Goal: Book appointment/travel/reservation

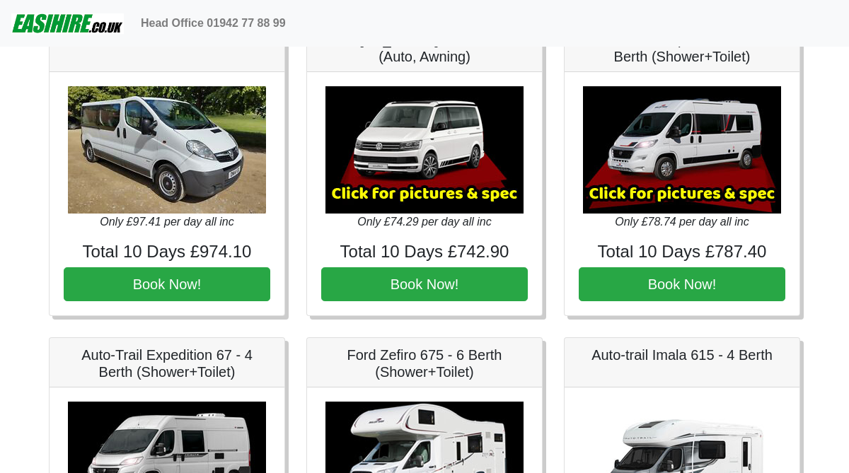
scroll to position [1659, 0]
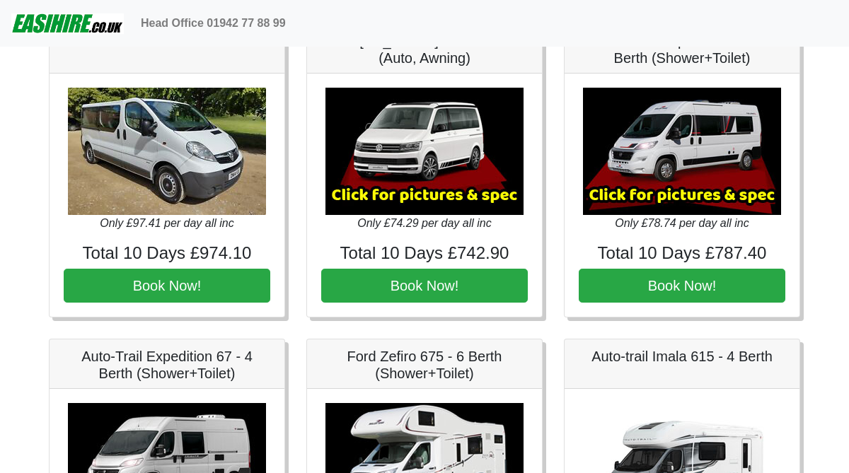
click at [667, 170] on img at bounding box center [682, 151] width 198 height 127
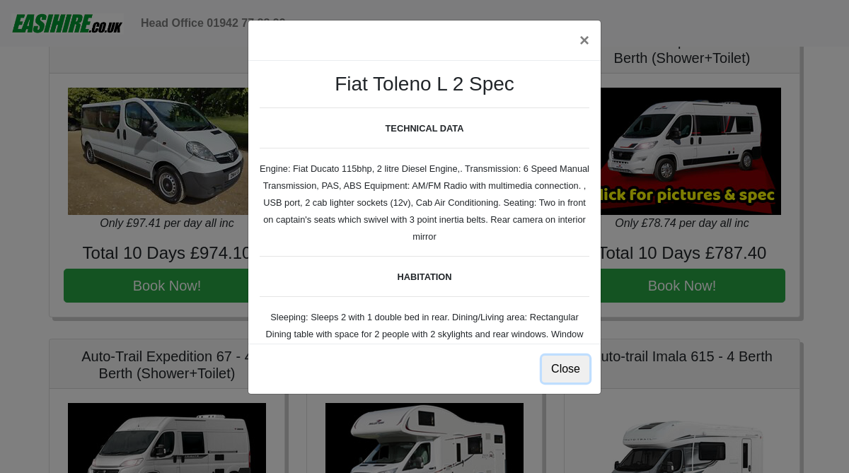
click at [564, 365] on button "Close" at bounding box center [565, 369] width 47 height 27
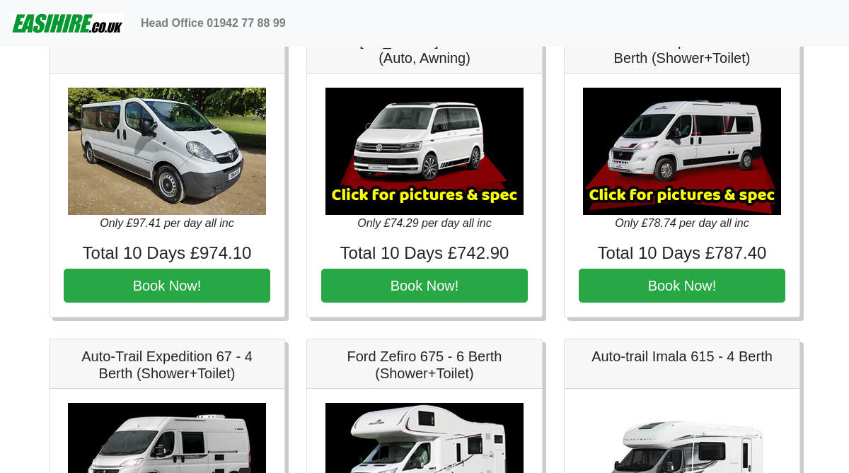
click at [691, 199] on img at bounding box center [682, 151] width 198 height 127
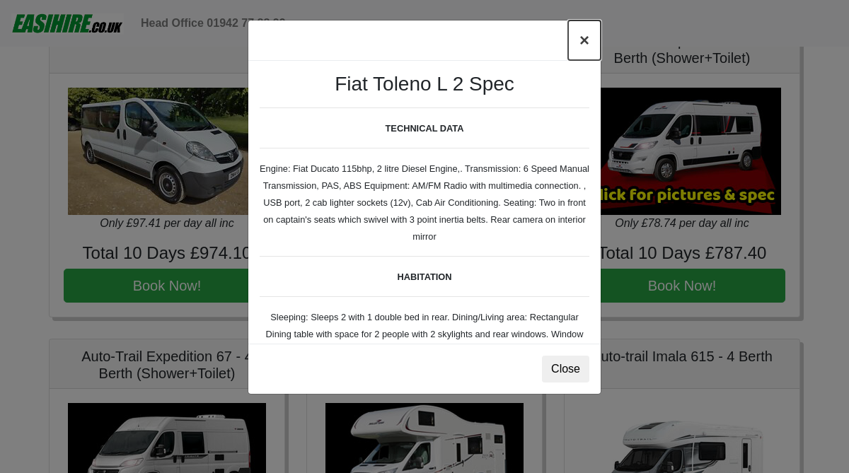
click at [585, 36] on button "×" at bounding box center [584, 41] width 33 height 40
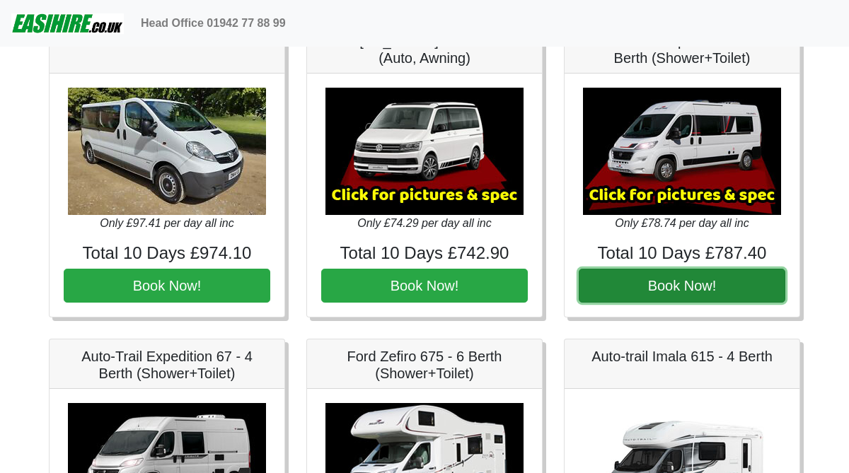
click at [642, 282] on button "Book Now!" at bounding box center [681, 286] width 206 height 34
